Goal: Obtain resource: Obtain resource

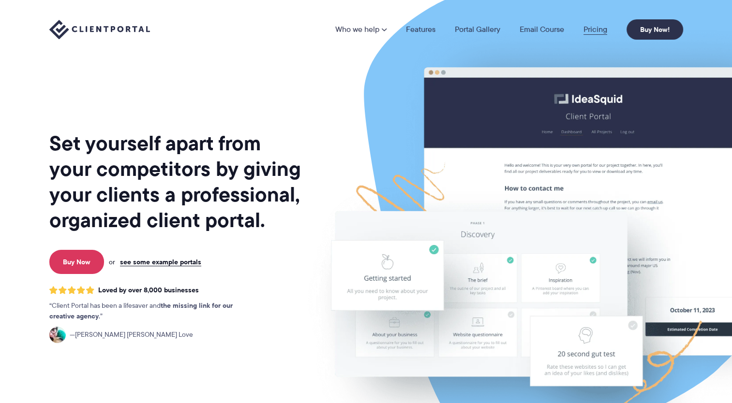
click at [603, 26] on link "Pricing" at bounding box center [595, 30] width 24 height 8
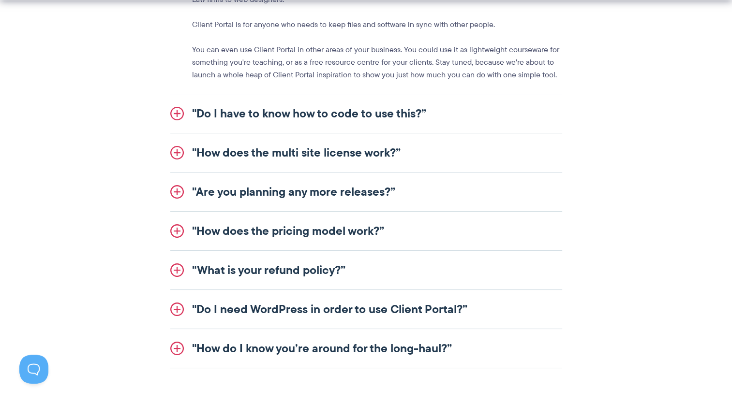
scroll to position [1257, 0]
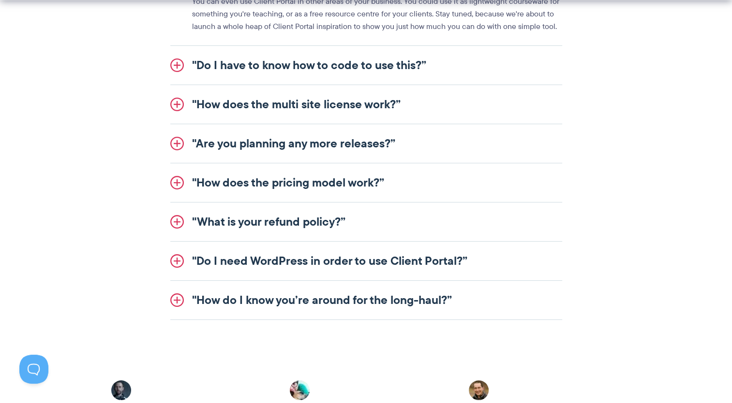
click at [312, 185] on link ""How does the pricing model work?”" at bounding box center [366, 182] width 392 height 39
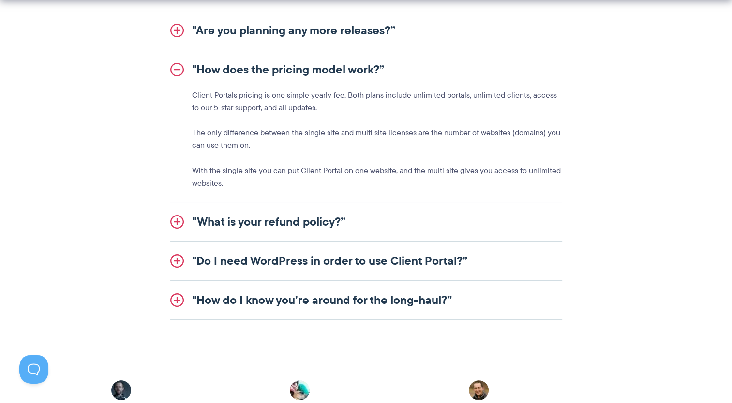
click at [242, 32] on link ""Are you planning any more releases?”" at bounding box center [366, 30] width 392 height 39
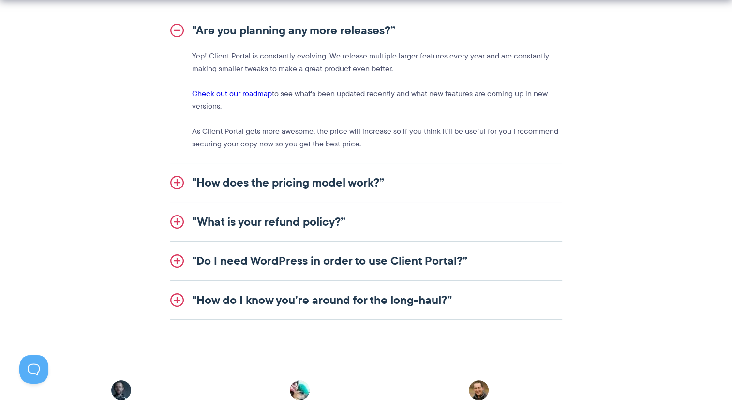
click at [254, 168] on link ""How does the pricing model work?”" at bounding box center [366, 182] width 392 height 39
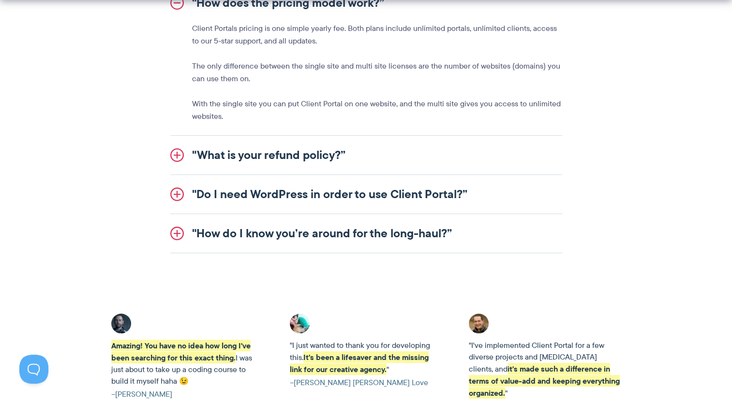
scroll to position [1403, 0]
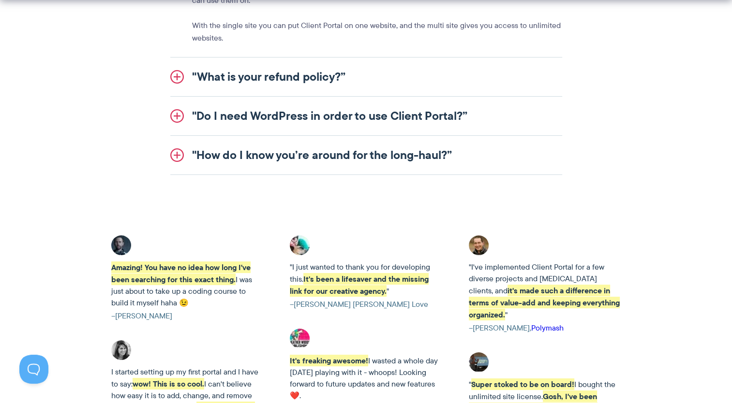
click at [343, 115] on link ""Do I need WordPress in order to use Client Portal?”" at bounding box center [366, 116] width 392 height 39
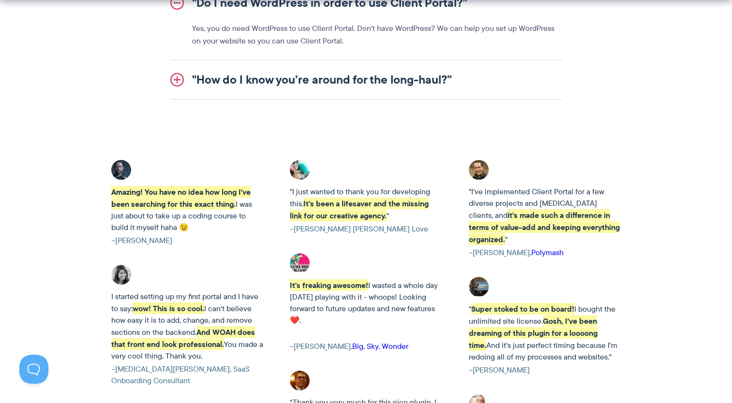
click at [343, 82] on link ""How do I know you’re around for the long-haul?”" at bounding box center [366, 79] width 392 height 39
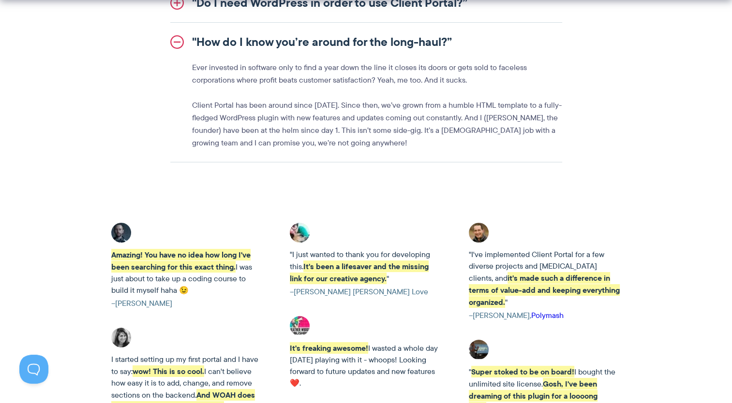
click at [364, 45] on link ""How do I know you’re around for the long-haul?”" at bounding box center [366, 42] width 392 height 39
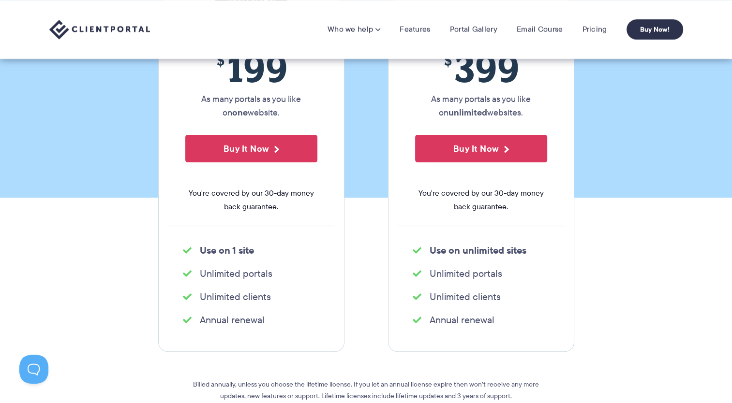
scroll to position [48, 0]
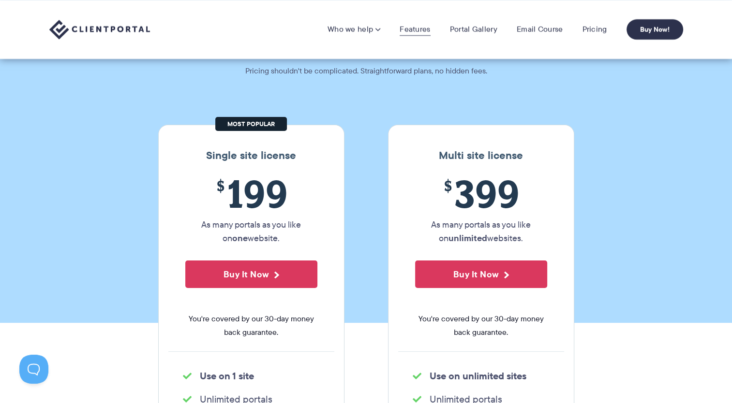
click at [419, 32] on link "Features" at bounding box center [414, 30] width 30 height 10
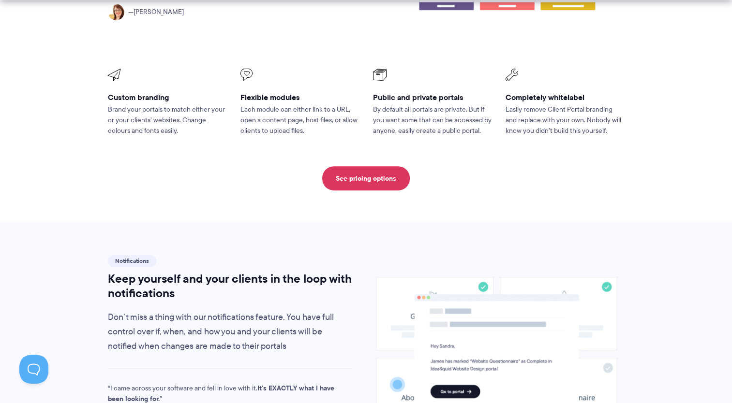
scroll to position [677, 0]
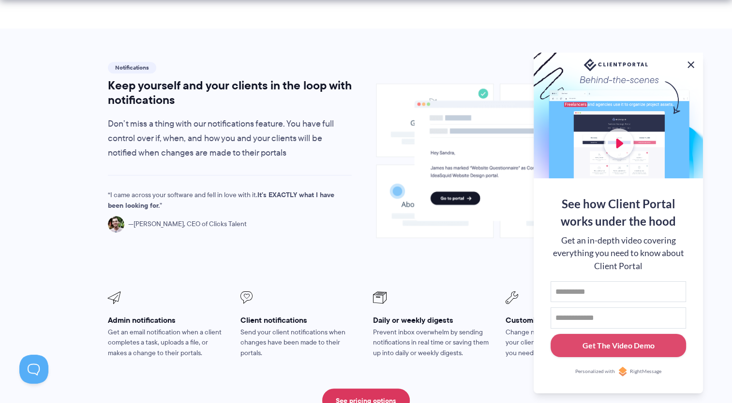
click at [691, 64] on button at bounding box center [691, 65] width 12 height 12
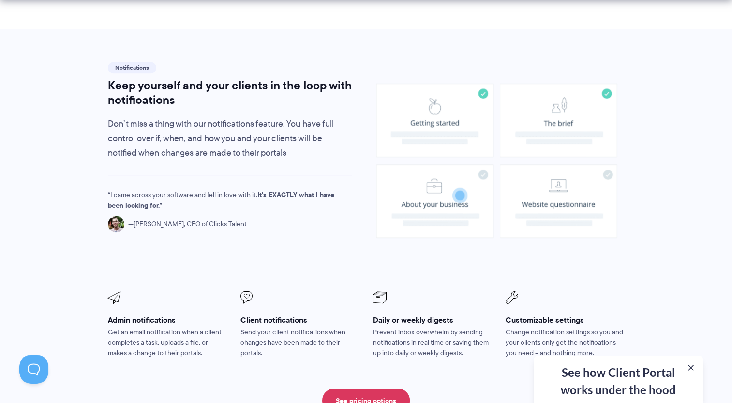
click at [611, 383] on div "See how Client Portal works under the hood Get an in-depth video covering every…" at bounding box center [617, 379] width 169 height 47
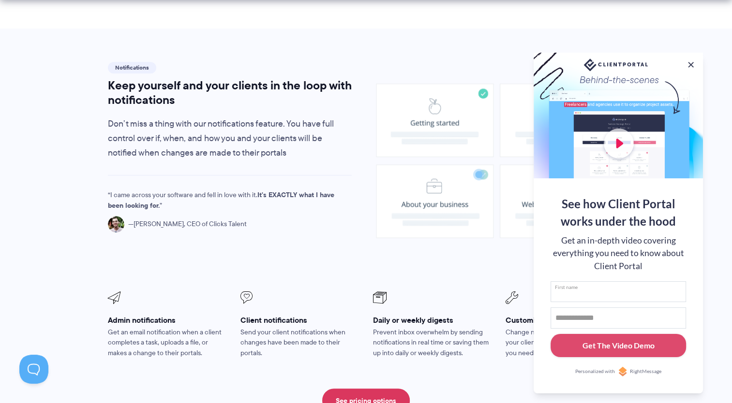
click at [617, 295] on input "First name" at bounding box center [617, 291] width 135 height 21
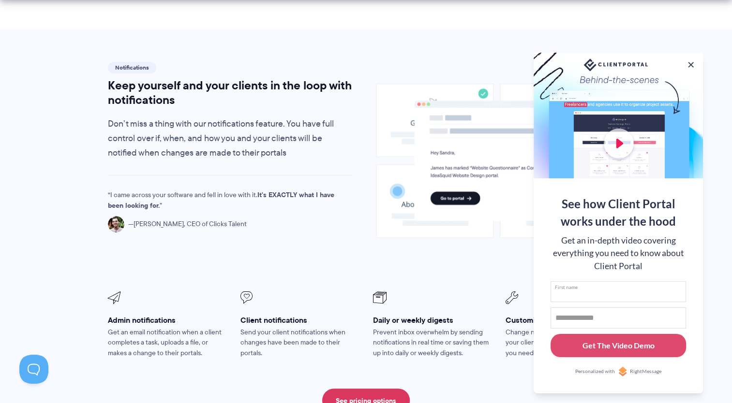
type input "*"
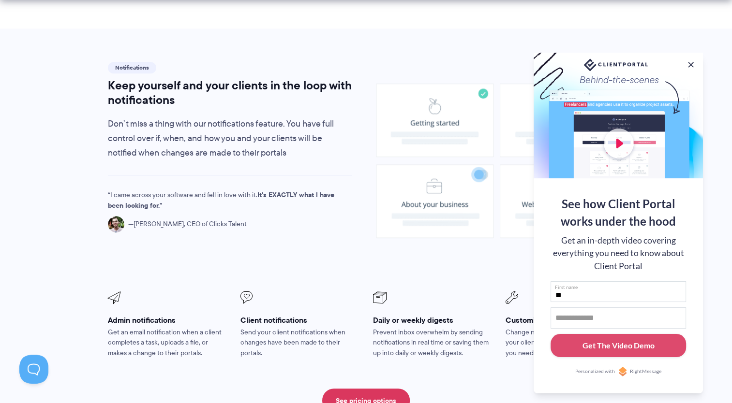
type input "**"
click at [606, 320] on input "Email address" at bounding box center [617, 318] width 135 height 21
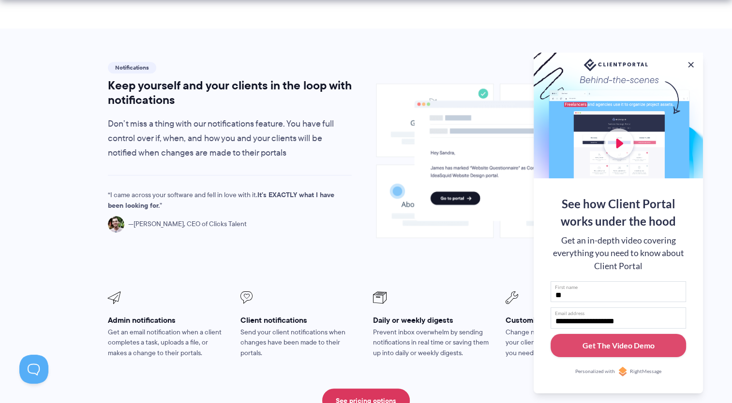
click at [589, 320] on input "**********" at bounding box center [617, 318] width 135 height 21
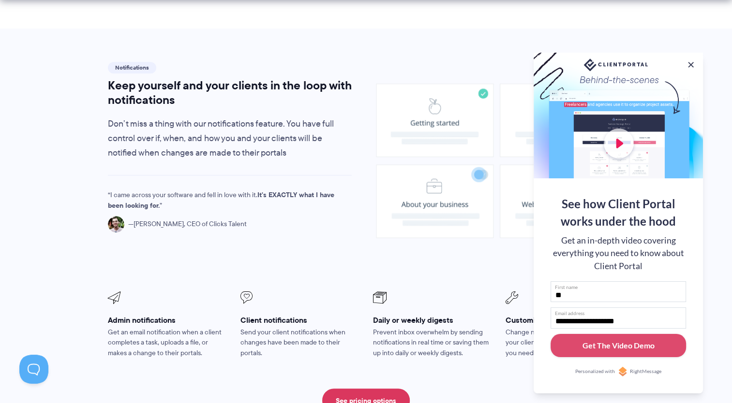
click at [593, 322] on input "**********" at bounding box center [617, 318] width 135 height 21
type input "**********"
click at [614, 349] on div "Get The Video Demo" at bounding box center [618, 346] width 72 height 12
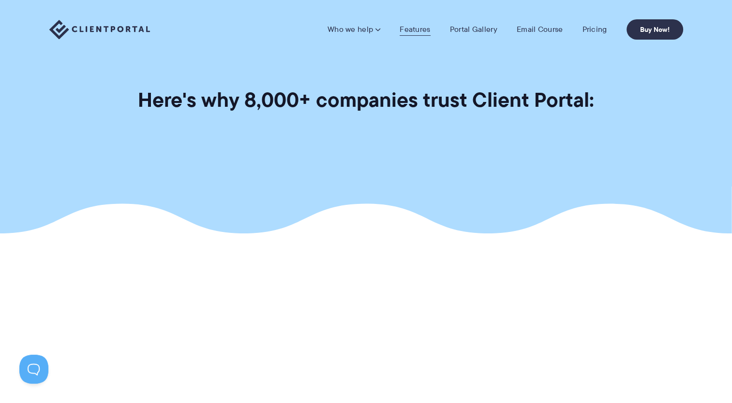
click at [429, 28] on link "Features" at bounding box center [414, 30] width 30 height 10
